Goal: Book appointment/travel/reservation

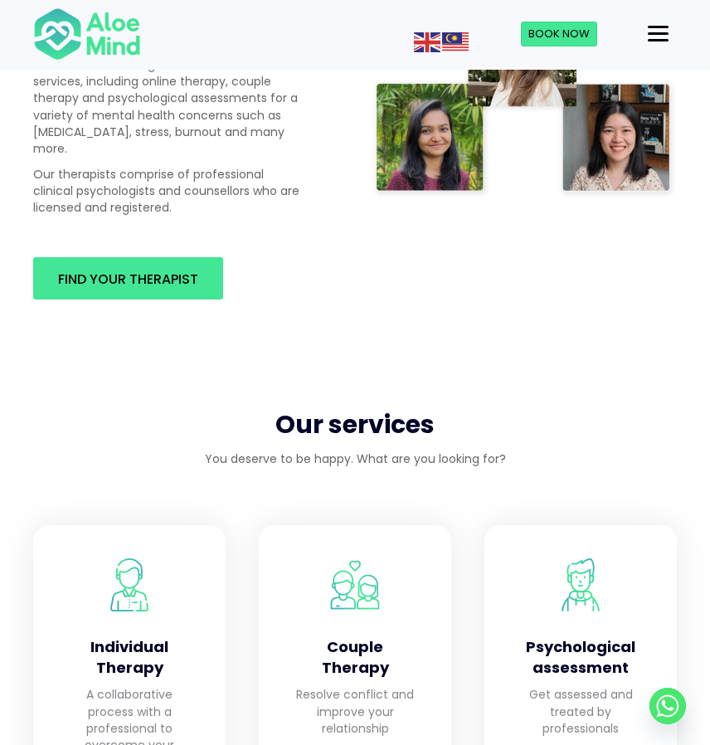
scroll to position [1205, 0]
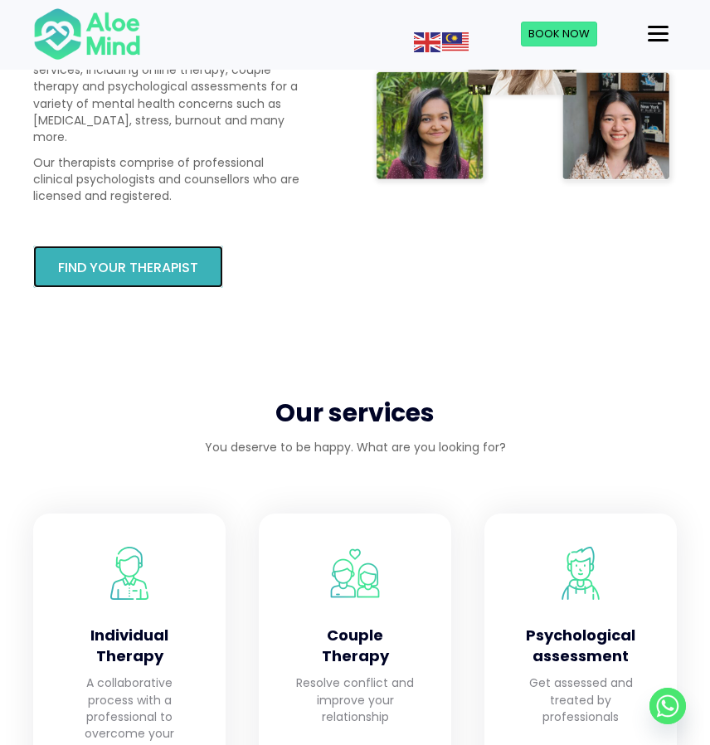
click at [151, 258] on span "Find your therapist" at bounding box center [128, 267] width 140 height 19
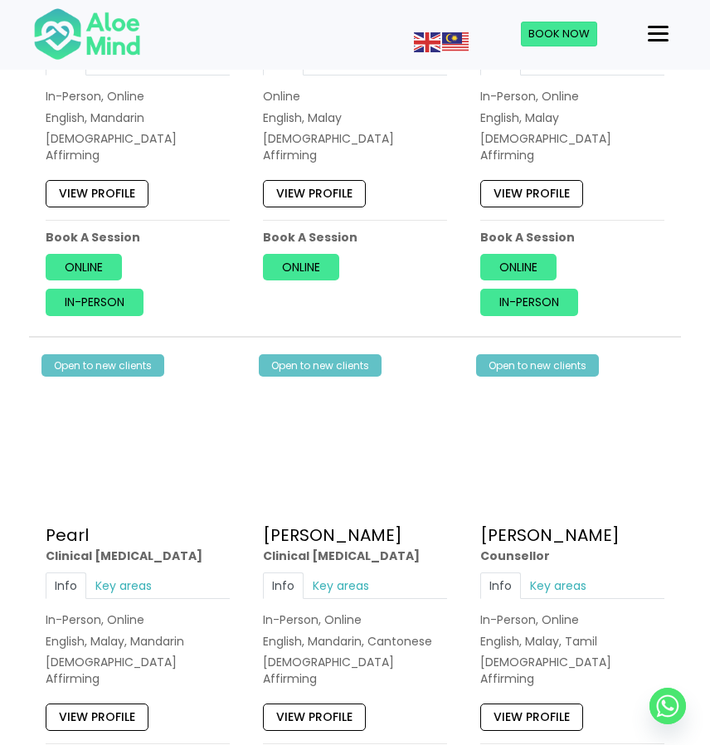
scroll to position [3784, 0]
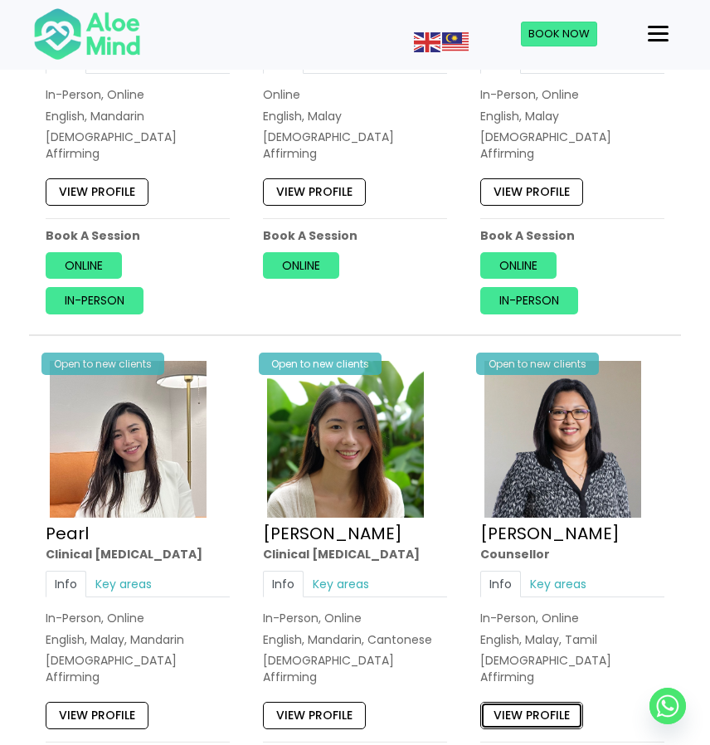
click at [538, 703] on link "View profile" at bounding box center [531, 716] width 103 height 27
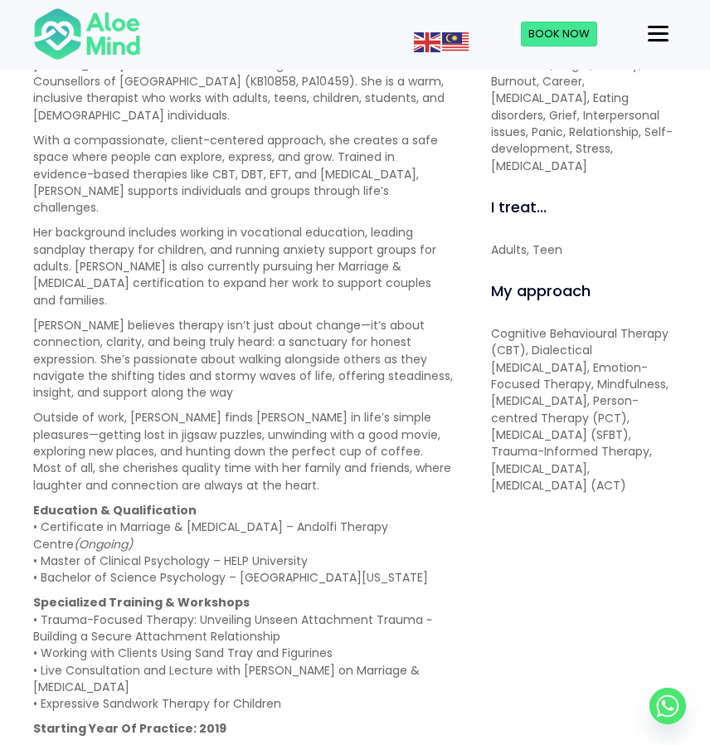
scroll to position [699, 0]
